Goal: Find specific fact: Find specific fact

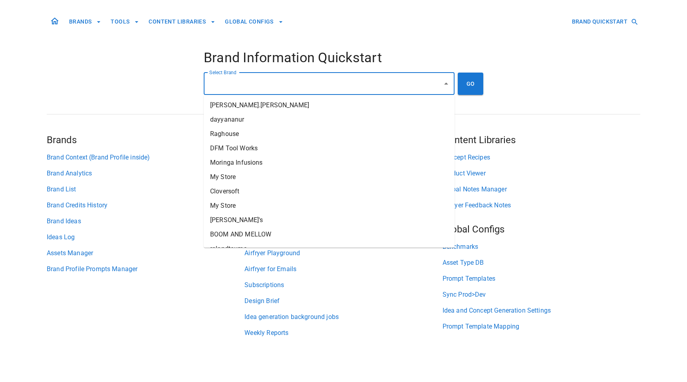
click at [309, 90] on input "Select Brand" at bounding box center [323, 83] width 232 height 15
click at [270, 218] on li "[PERSON_NAME]'s" at bounding box center [329, 220] width 251 height 14
type input "*******"
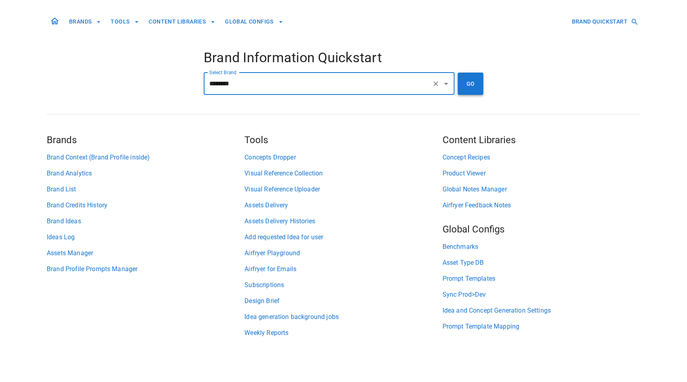
click at [465, 90] on button "GO" at bounding box center [470, 84] width 26 height 22
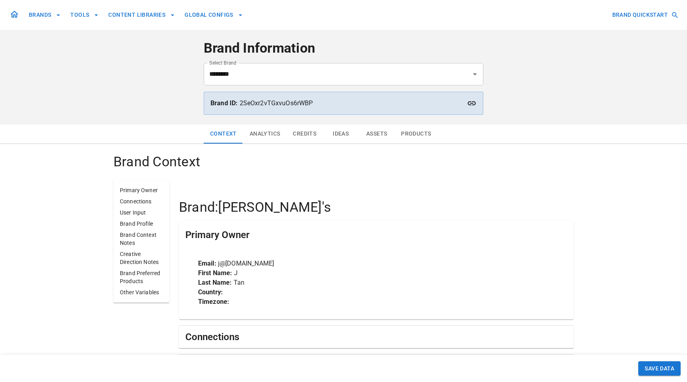
click at [267, 102] on p "Brand ID: 2SeOxr2vTGxvuOs6rWBP" at bounding box center [343, 104] width 266 height 10
copy p "2SeOxr2vTGxvuOs6rWBP"
click at [293, 103] on p "Brand ID: 2SeOxr2vTGxvuOs6rWBP" at bounding box center [343, 104] width 266 height 10
